Goal: Transaction & Acquisition: Purchase product/service

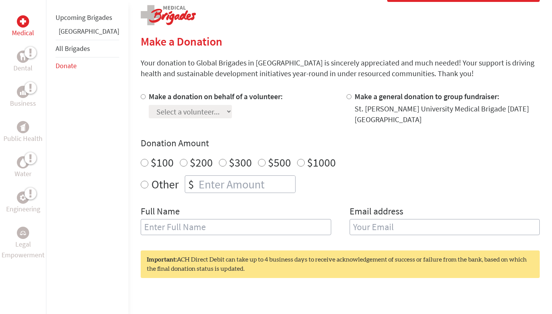
scroll to position [157, 0]
click at [141, 95] on input "Make a donation on behalf of a volunteer:" at bounding box center [143, 96] width 5 height 5
radio input "true"
select select "B1E9BF7F-3AF5-11F0-B8AC-42010A400003"
radio input "true"
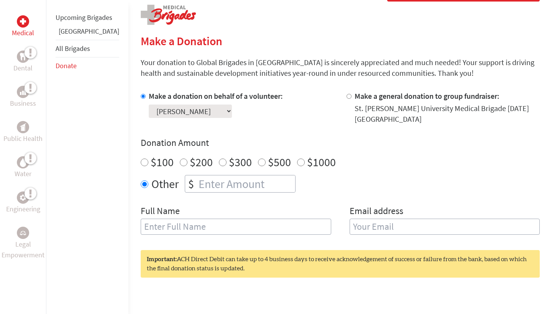
click at [224, 178] on input "number" at bounding box center [246, 184] width 98 height 17
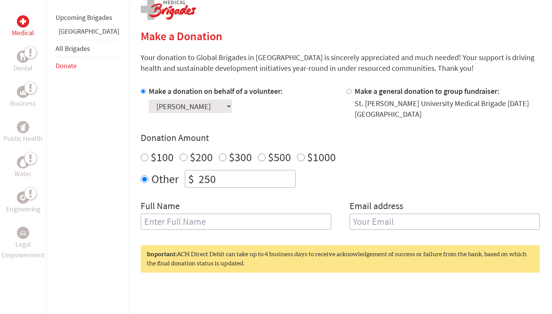
type input "250"
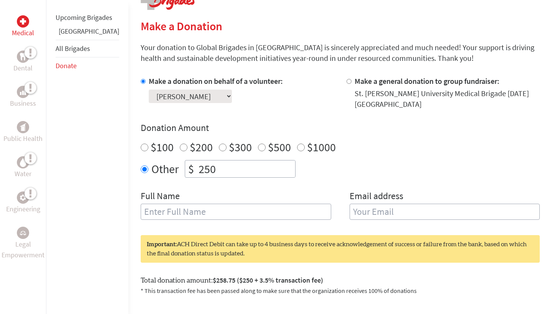
scroll to position [178, 0]
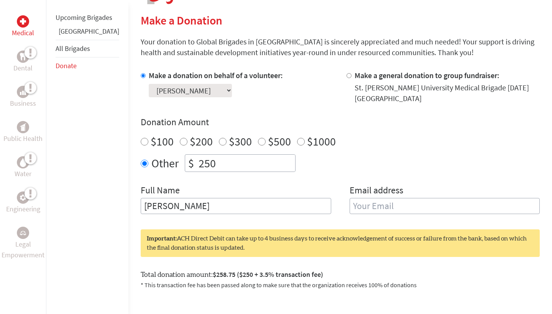
type input "[PERSON_NAME]"
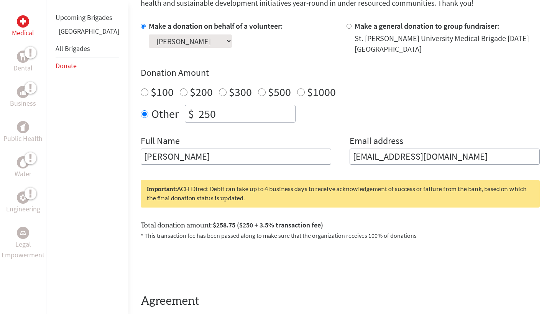
scroll to position [266, 0]
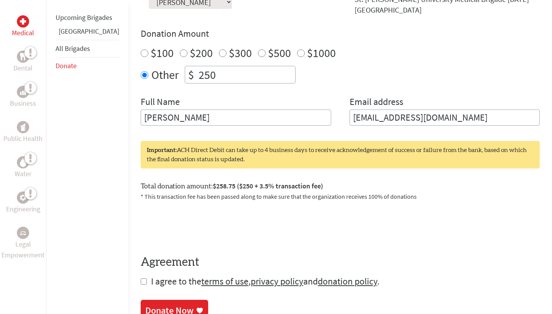
type input "[EMAIL_ADDRESS][DOMAIN_NAME]"
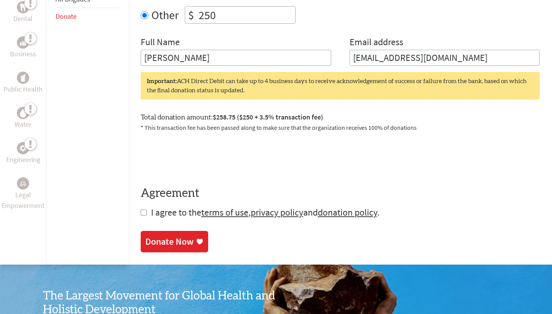
scroll to position [410, 0]
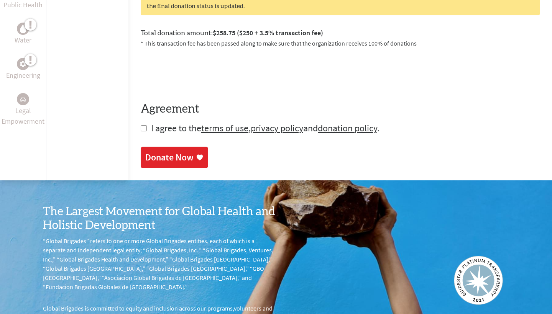
click at [141, 125] on input "checkbox" at bounding box center [144, 128] width 6 height 6
checkbox input "true"
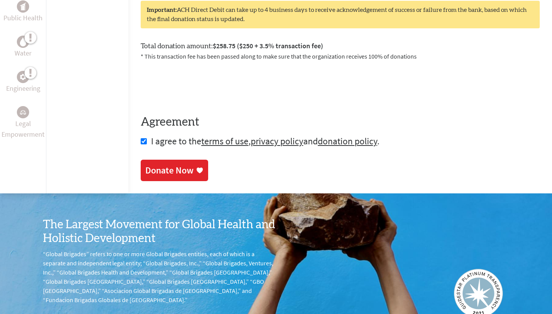
scroll to position [513, 0]
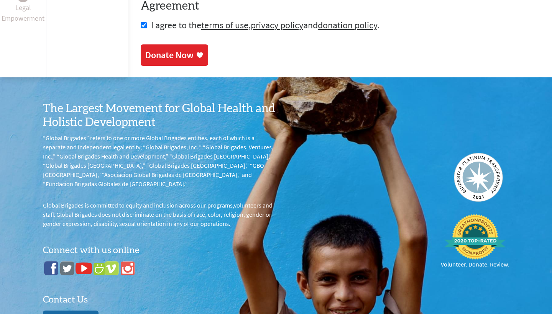
click at [165, 51] on div "Donate Now" at bounding box center [169, 55] width 48 height 12
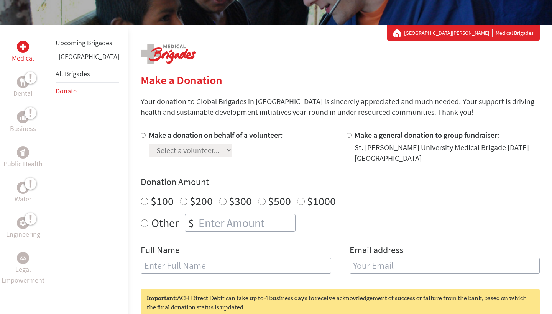
scroll to position [119, 0]
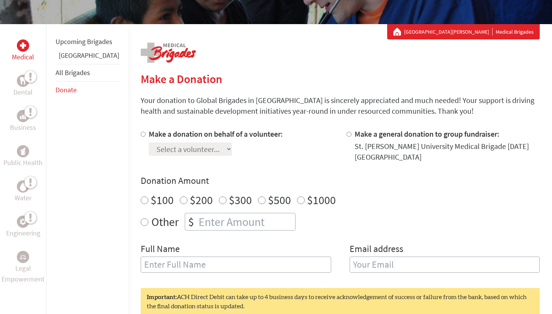
click at [347, 133] on div at bounding box center [351, 146] width 8 height 34
click at [347, 133] on input "Make a general donation to group fundraiser:" at bounding box center [349, 134] width 5 height 5
radio input "true"
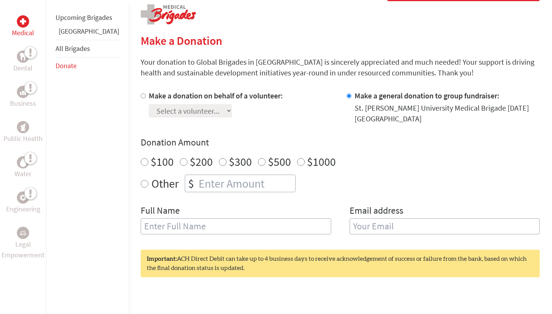
scroll to position [183, 0]
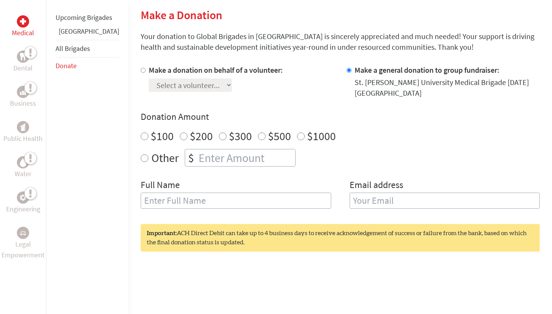
radio input "true"
click at [227, 150] on input "number" at bounding box center [246, 158] width 98 height 17
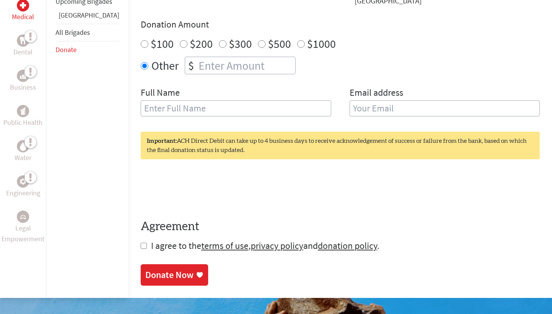
scroll to position [275, 0]
type input "100"
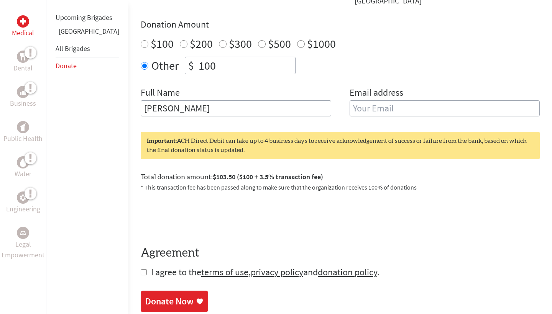
type input "[PERSON_NAME]"
type input "[EMAIL_ADDRESS][DOMAIN_NAME]"
click at [432, 211] on div at bounding box center [340, 216] width 399 height 30
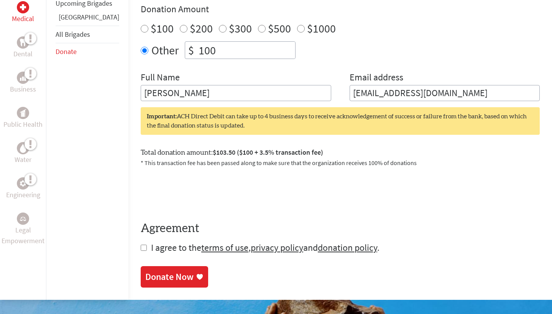
scroll to position [291, 0]
click at [141, 245] on input "checkbox" at bounding box center [144, 248] width 6 height 6
checkbox input "true"
click at [153, 278] on link "Donate Now" at bounding box center [174, 277] width 67 height 21
